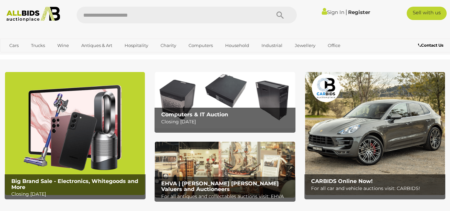
click at [111, 12] on input "text" at bounding box center [170, 15] width 187 height 17
type input "*****"
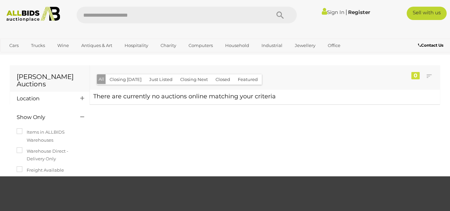
click at [111, 12] on input "text" at bounding box center [170, 15] width 187 height 17
type input "*****"
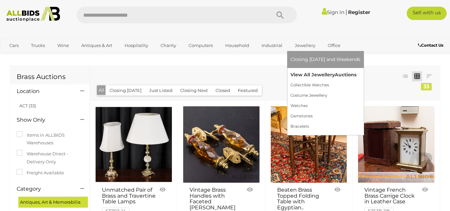
click at [309, 74] on link "View All Jewellery Auctions" at bounding box center [325, 75] width 70 height 10
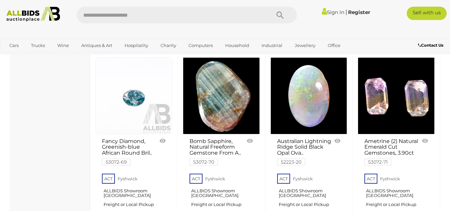
scroll to position [5130, 0]
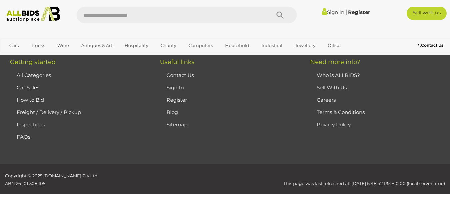
scroll to position [144, 0]
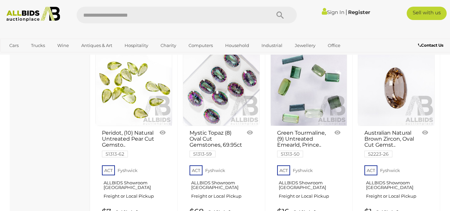
scroll to position [3019, 0]
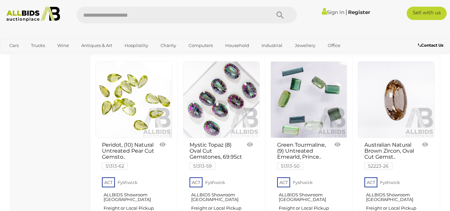
click at [115, 80] on link at bounding box center [133, 99] width 77 height 77
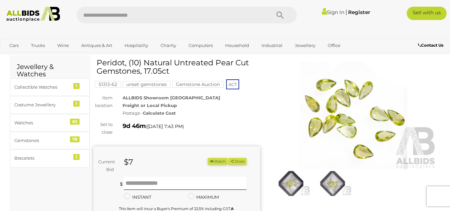
scroll to position [33, 0]
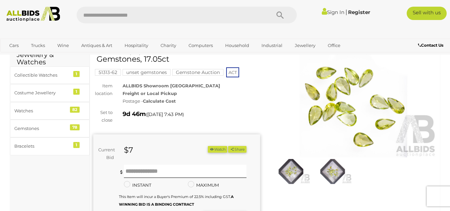
click at [333, 113] on img at bounding box center [353, 104] width 167 height 108
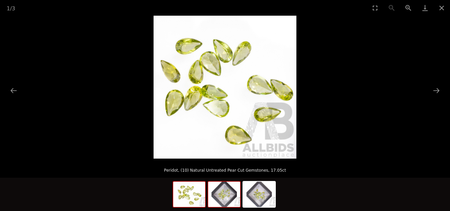
click at [232, 199] on img at bounding box center [224, 194] width 32 height 25
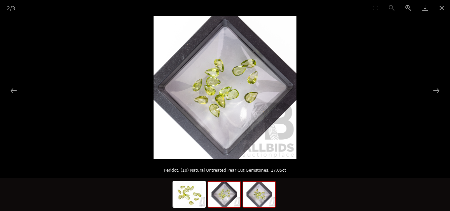
click at [256, 193] on img at bounding box center [259, 194] width 32 height 25
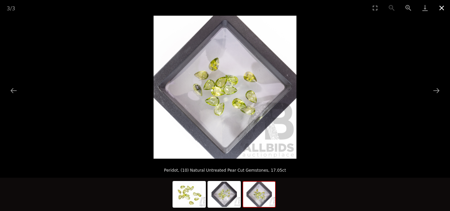
click at [443, 8] on button "Close gallery" at bounding box center [441, 8] width 17 height 16
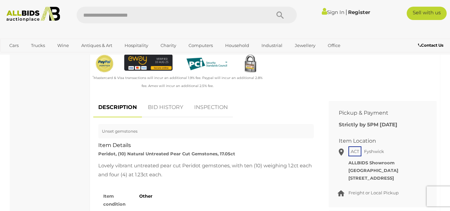
scroll to position [233, 0]
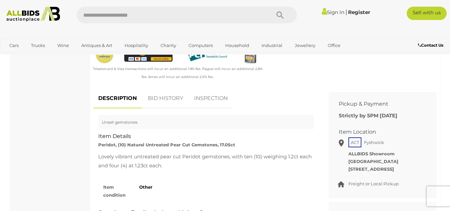
click at [162, 96] on link "BID HISTORY" at bounding box center [165, 99] width 45 height 20
